Goal: Navigation & Orientation: Find specific page/section

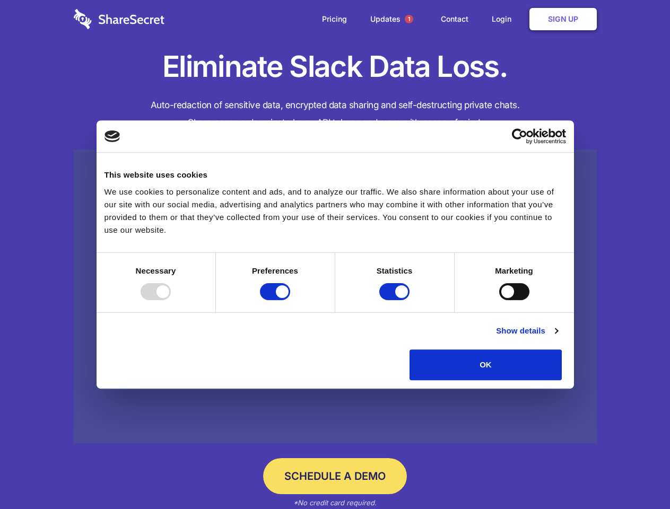
click at [171, 300] on div at bounding box center [156, 291] width 30 height 17
click at [290, 300] on input "Preferences" at bounding box center [275, 291] width 30 height 17
checkbox input "false"
click at [396, 300] on input "Statistics" at bounding box center [394, 291] width 30 height 17
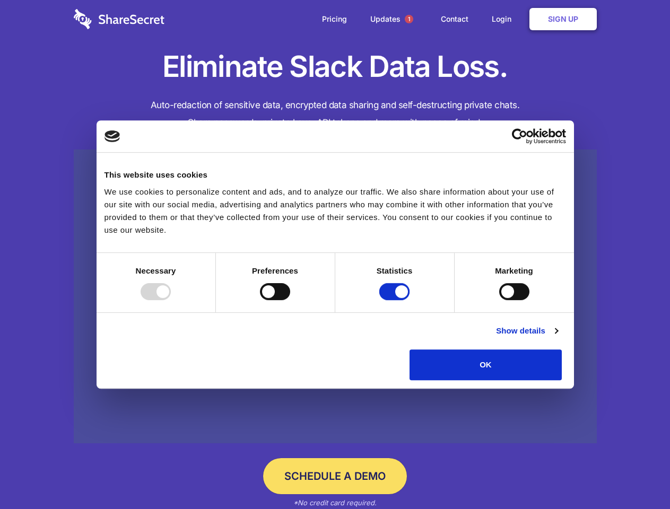
checkbox input "false"
click at [499, 300] on input "Marketing" at bounding box center [514, 291] width 30 height 17
checkbox input "true"
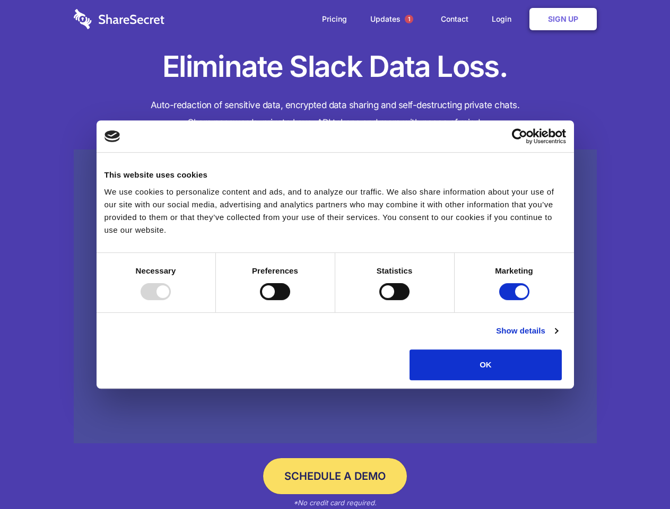
click at [558, 337] on link "Show details" at bounding box center [527, 331] width 62 height 13
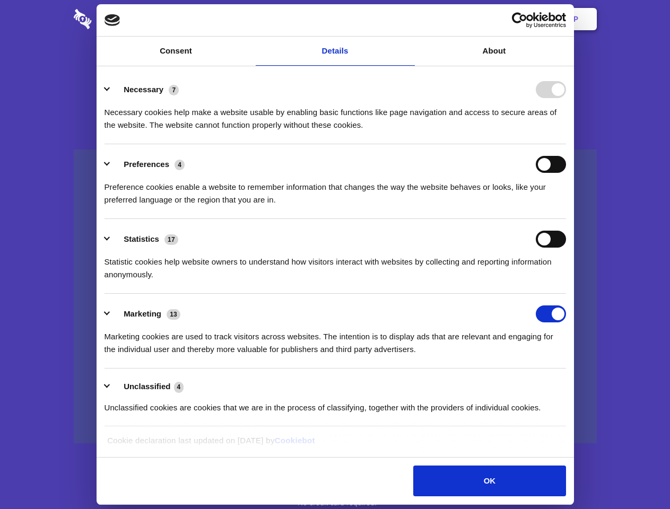
click at [566, 132] on div "Necessary cookies help make a website usable by enabling basic functions like p…" at bounding box center [336, 114] width 462 height 33
click at [409, 19] on span "1" at bounding box center [409, 19] width 8 height 8
